Goal: Transaction & Acquisition: Obtain resource

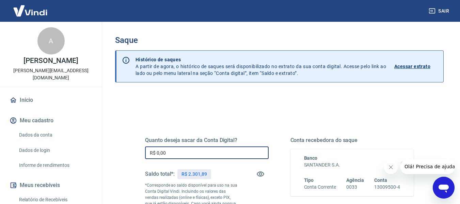
click at [190, 153] on input "R$ 0,00" at bounding box center [207, 152] width 124 height 13
click at [190, 152] on input "R$ 0,00" at bounding box center [207, 152] width 124 height 13
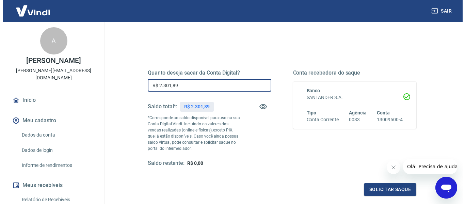
scroll to position [68, 0]
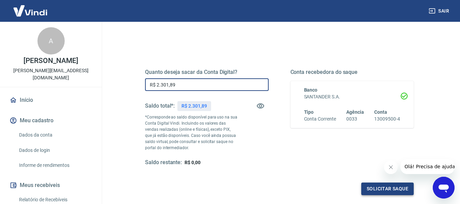
type input "R$ 2.301,89"
click at [370, 185] on button "Solicitar saque" at bounding box center [387, 188] width 52 height 13
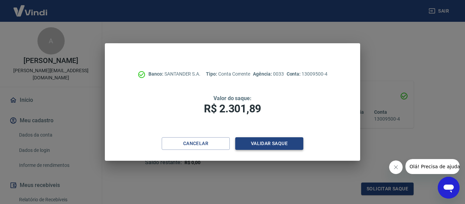
click at [276, 144] on button "Validar saque" at bounding box center [269, 143] width 68 height 13
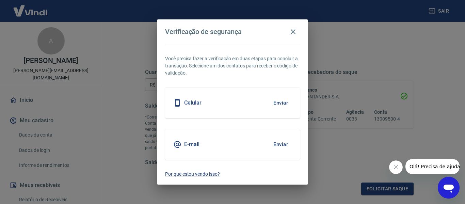
click at [271, 110] on div "Celular Enviar" at bounding box center [232, 102] width 135 height 31
click at [276, 104] on button "Enviar" at bounding box center [281, 103] width 22 height 14
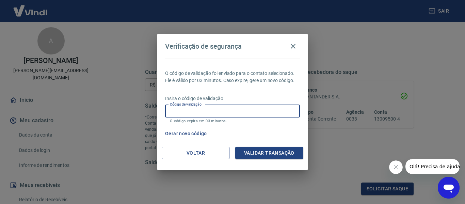
click at [235, 117] on input "Código de validação" at bounding box center [232, 111] width 135 height 13
type input "590140"
click at [251, 154] on button "Validar transação" at bounding box center [269, 153] width 68 height 13
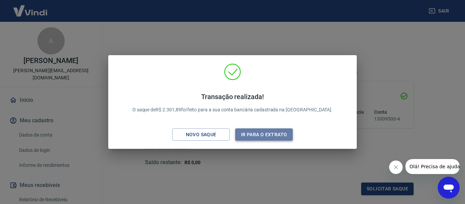
click at [247, 135] on button "Ir para o extrato" at bounding box center [264, 134] width 58 height 13
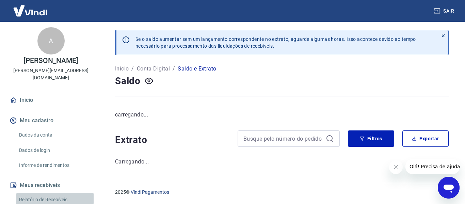
click at [54, 193] on link "Relatório de Recebíveis" at bounding box center [54, 200] width 77 height 14
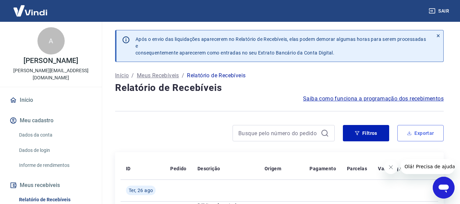
click at [419, 129] on button "Exportar" at bounding box center [420, 133] width 46 height 16
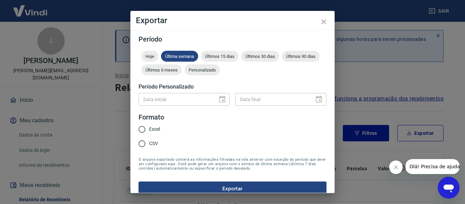
click at [159, 130] on span "Excel" at bounding box center [154, 129] width 11 height 7
click at [149, 130] on input "Excel" at bounding box center [142, 129] width 14 height 14
radio input "true"
click at [209, 187] on button "Exportar" at bounding box center [233, 188] width 188 height 14
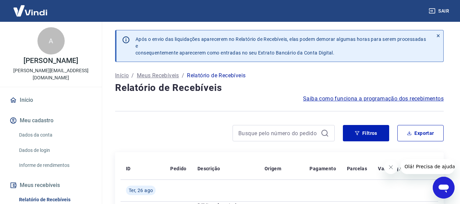
click at [441, 13] on button "Sair" at bounding box center [439, 11] width 25 height 13
